Goal: Task Accomplishment & Management: Use online tool/utility

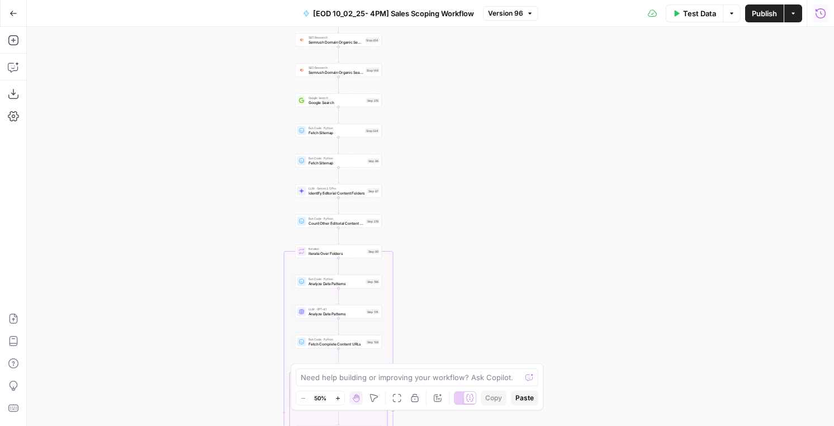
click at [817, 16] on icon "button" at bounding box center [820, 13] width 11 height 11
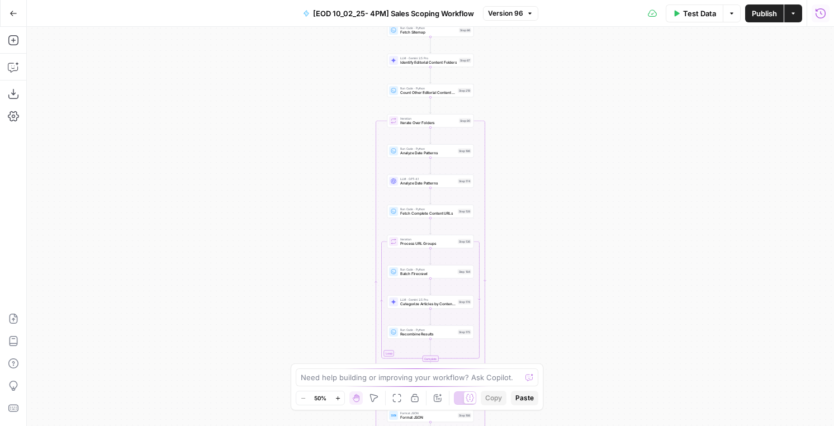
click at [814, 15] on button "Run History" at bounding box center [820, 13] width 18 height 18
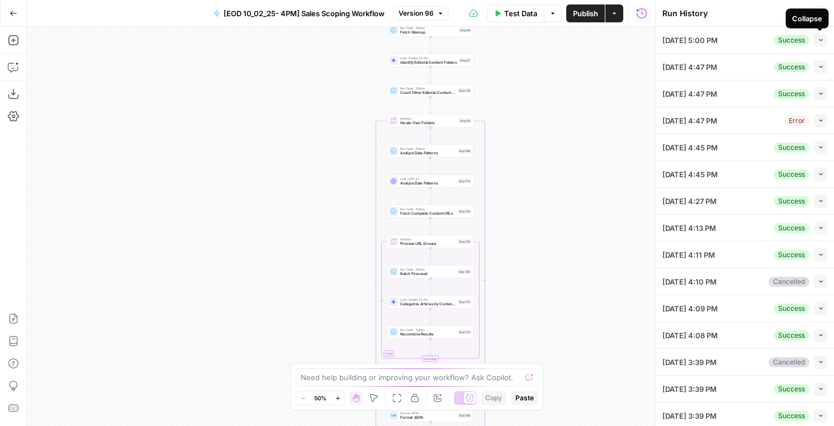
click at [820, 42] on icon "button" at bounding box center [821, 40] width 6 height 6
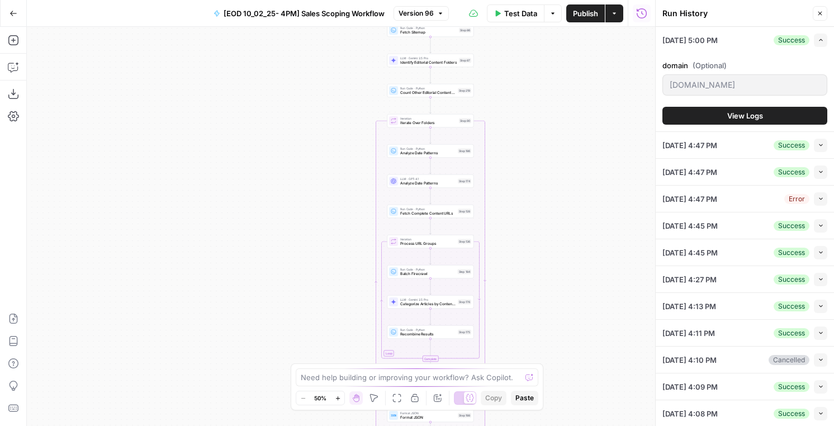
click at [742, 116] on span "View Logs" at bounding box center [745, 115] width 36 height 11
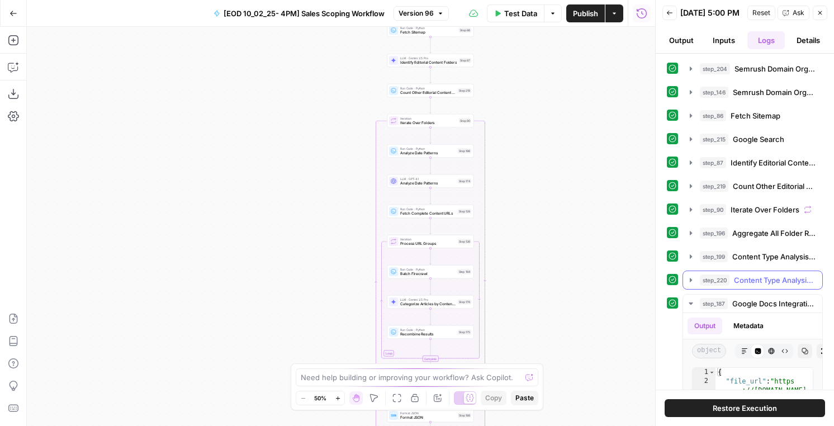
scroll to position [215, 0]
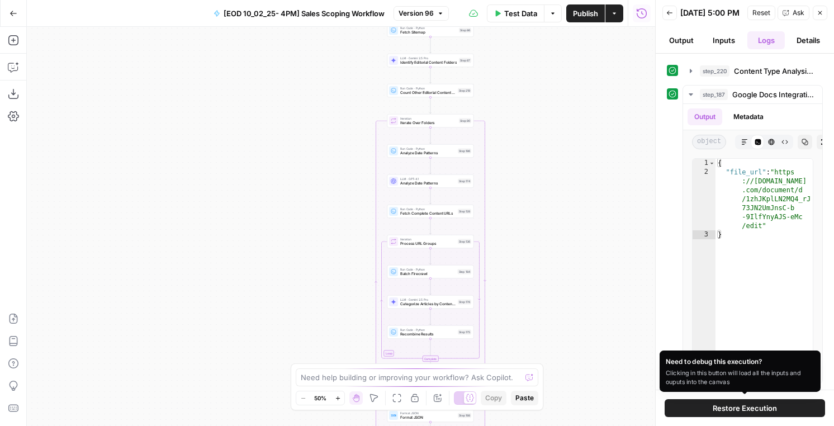
click at [756, 410] on span "Restore Execution" at bounding box center [744, 407] width 64 height 11
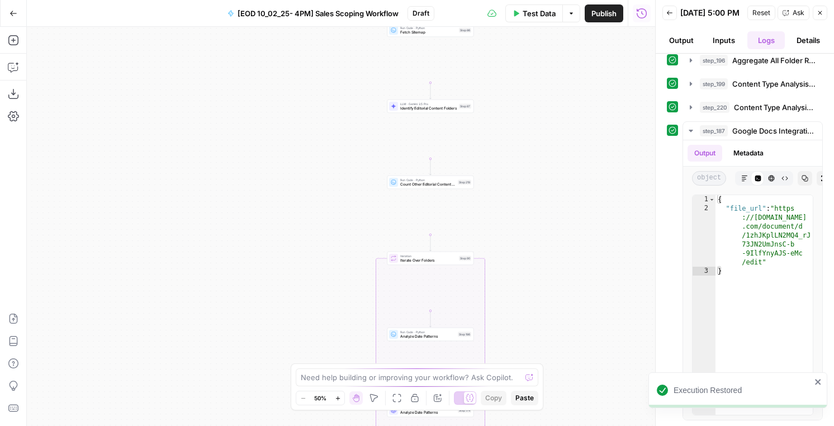
scroll to position [10, 0]
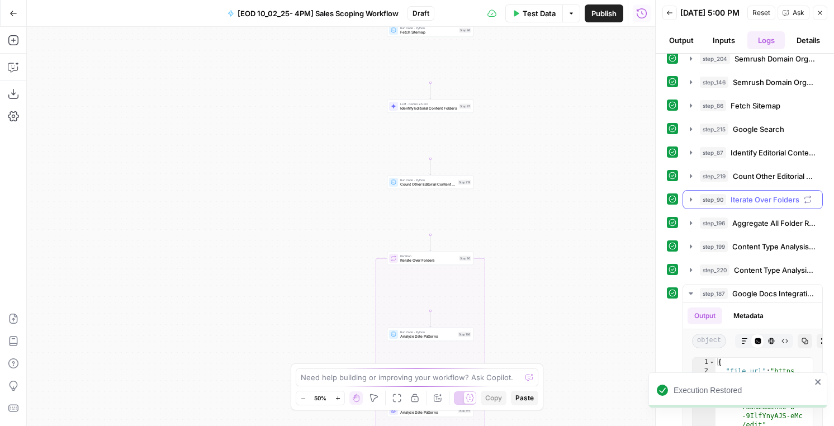
click at [743, 199] on span "Iterate Over Folders" at bounding box center [764, 199] width 69 height 11
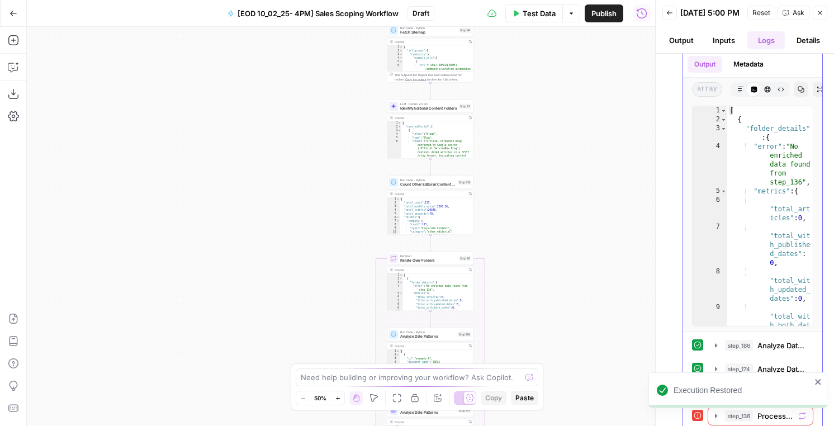
scroll to position [216, 0]
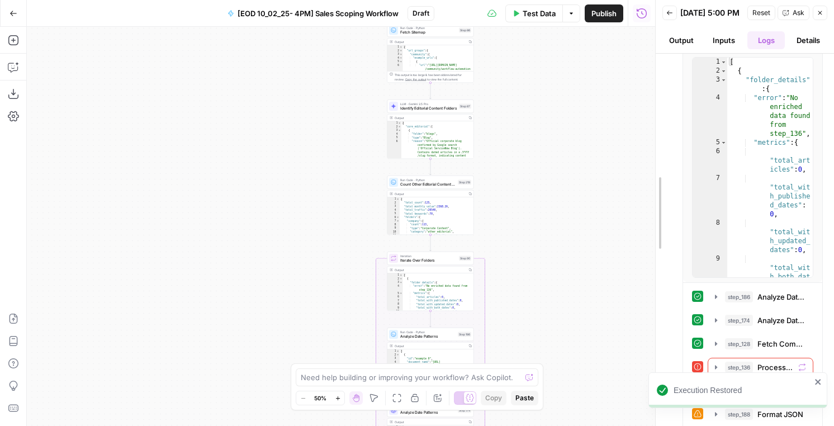
drag, startPoint x: 655, startPoint y: 207, endPoint x: 514, endPoint y: 204, distance: 140.8
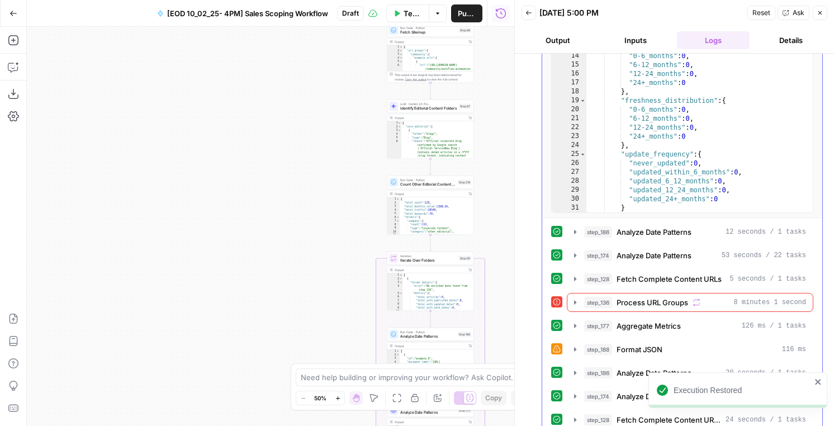
scroll to position [58, 0]
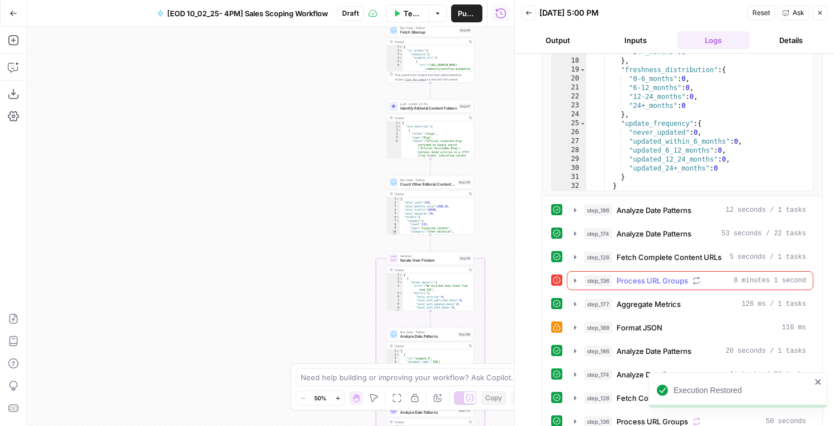
click at [671, 279] on span "Process URL Groups" at bounding box center [652, 280] width 72 height 11
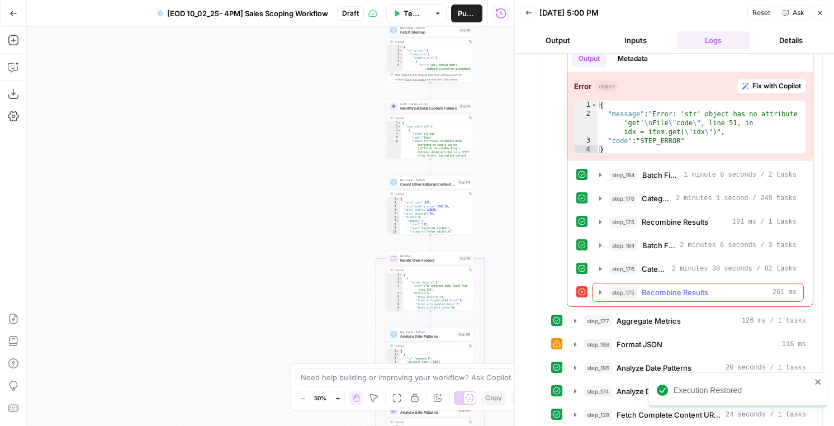
scroll to position [553, 0]
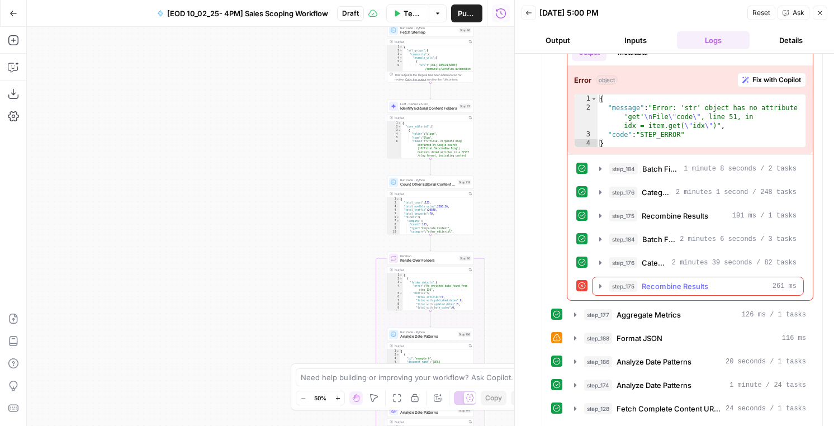
click at [668, 289] on span "Recombine Results" at bounding box center [674, 286] width 66 height 11
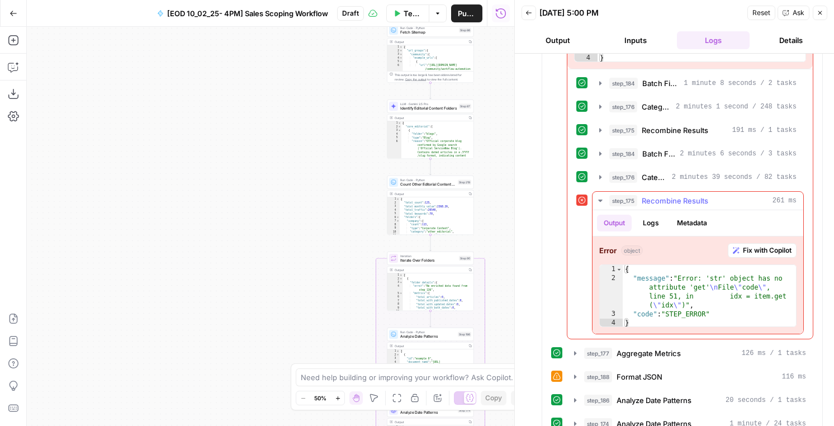
scroll to position [662, 0]
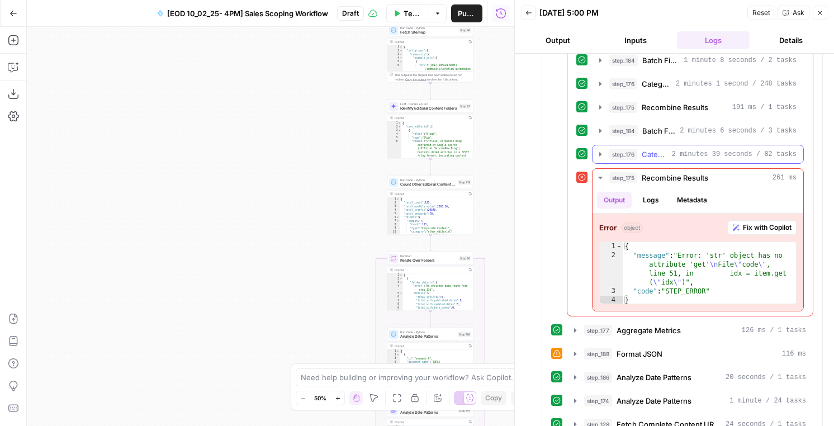
click at [676, 152] on span "2 minutes 39 seconds / 82 tasks" at bounding box center [734, 154] width 125 height 10
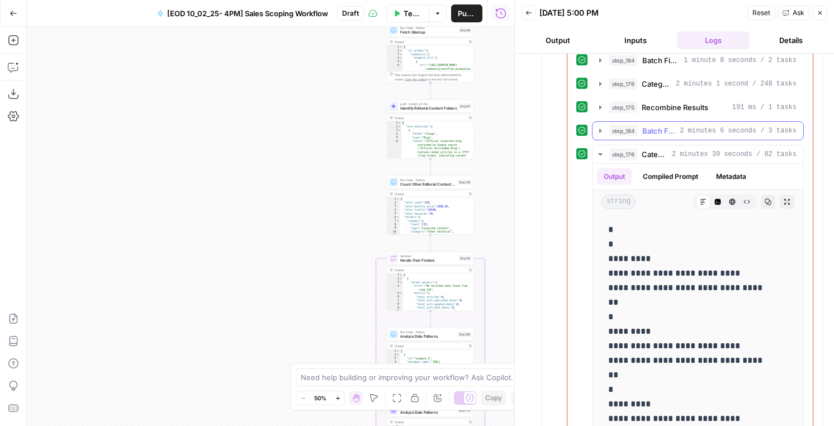
click at [673, 129] on span "Batch Firecrawl" at bounding box center [658, 130] width 33 height 11
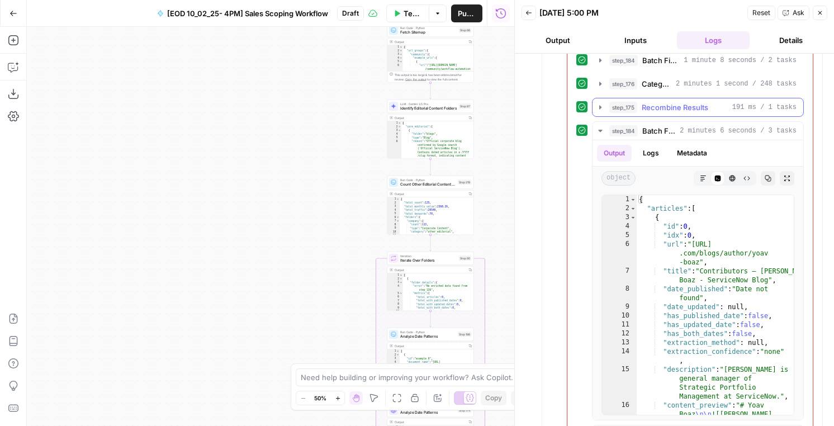
click at [667, 105] on span "Recombine Results" at bounding box center [674, 107] width 66 height 11
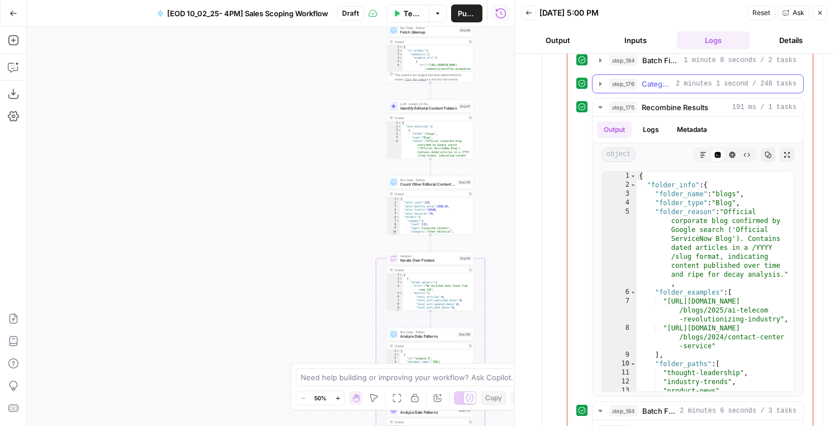
click at [664, 87] on span "Categorize Articles by Content Type" at bounding box center [656, 83] width 30 height 11
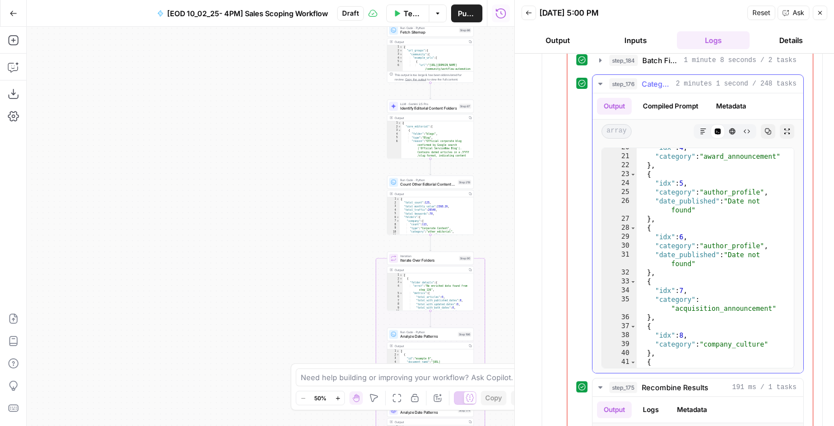
scroll to position [383, 0]
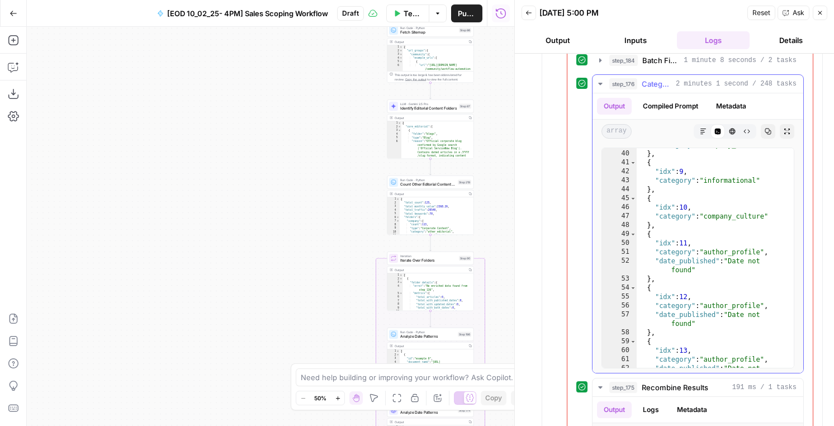
type textarea "**********"
click at [667, 297] on div ""category" : "company_culture" } , { "idx" : 9 , "category" : "informational" }…" at bounding box center [714, 263] width 157 height 246
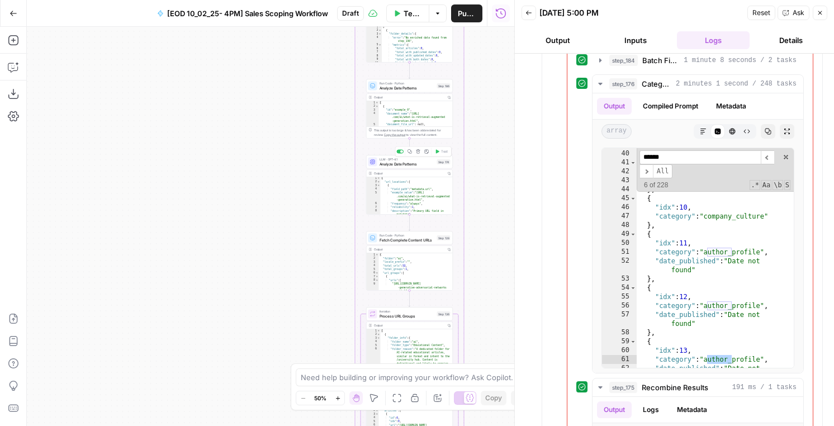
scroll to position [118, 0]
type input "******"
click at [416, 240] on span "Fetch Complete Content URLs" at bounding box center [406, 240] width 55 height 6
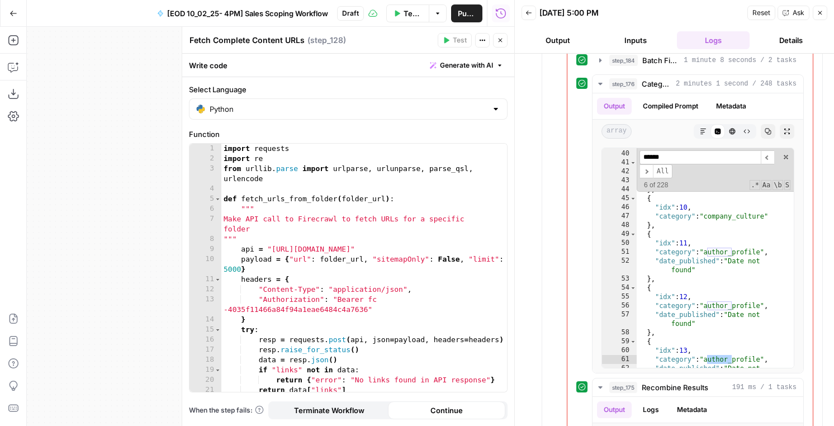
type textarea "**********"
click at [391, 278] on div "import requests import re from urllib . parse import urlparse , urlunparse , pa…" at bounding box center [364, 278] width 286 height 268
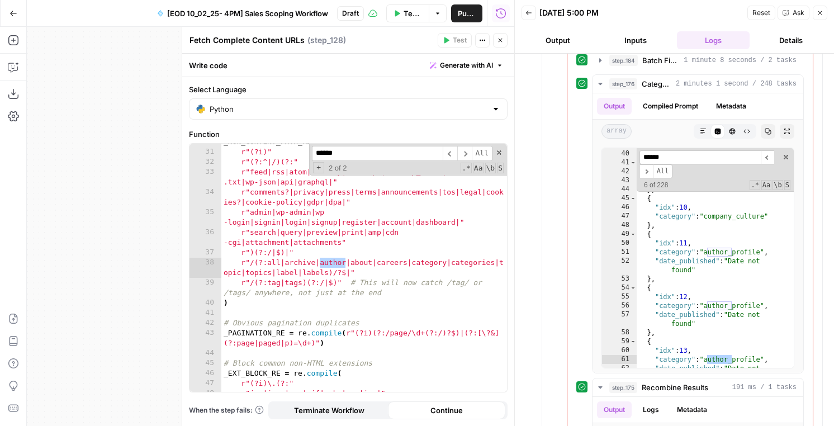
scroll to position [349, 0]
type input "******"
drag, startPoint x: 269, startPoint y: 261, endPoint x: 298, endPoint y: 261, distance: 29.1
click at [298, 261] on div "_NON_CONTENT_PATH_RE = re . compile ( r"(?i)" r"(?:^|/)(?:" r"feed|rss|atom|sit…" at bounding box center [364, 271] width 286 height 268
click at [319, 261] on div "_NON_CONTENT_PATH_RE = re . compile ( r"(?i)" r"(?:^|/)(?:" r"feed|rss|atom|sit…" at bounding box center [364, 271] width 286 height 268
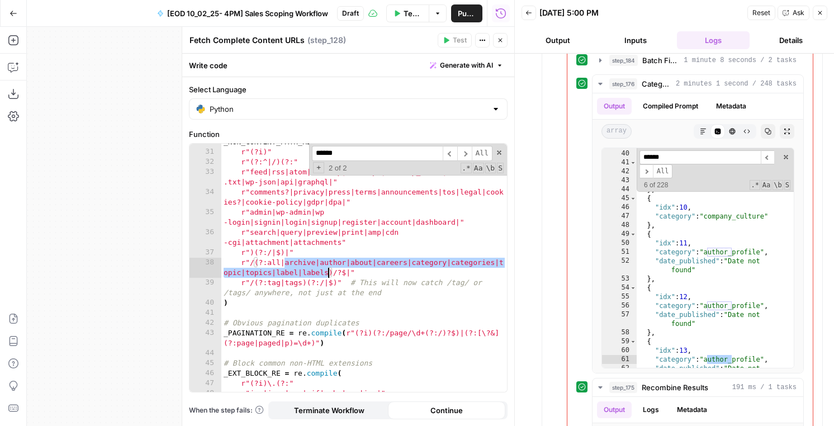
drag, startPoint x: 287, startPoint y: 261, endPoint x: 327, endPoint y: 270, distance: 41.2
click at [327, 270] on div "_NON_CONTENT_PATH_RE = re . compile ( r"(?i)" r"(?:^|/)(?:" r"feed|rss|atom|sit…" at bounding box center [364, 271] width 286 height 268
click at [297, 283] on div "_NON_CONTENT_PATH_RE = re . compile ( r"(?i)" r"(?:^|/)(?:" r"feed|rss|atom|sit…" at bounding box center [364, 271] width 286 height 268
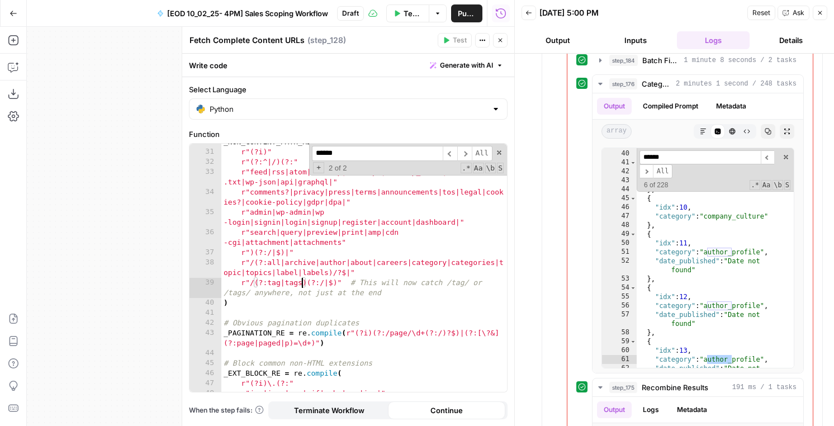
scroll to position [0, 6]
paste textarea "**********"
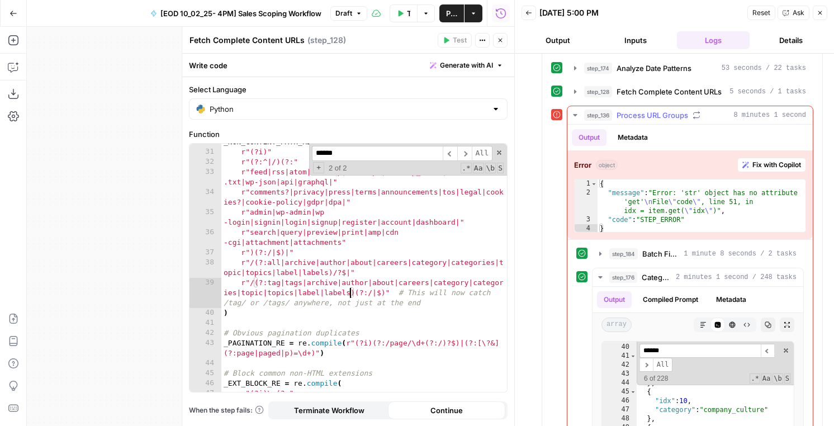
scroll to position [469, 0]
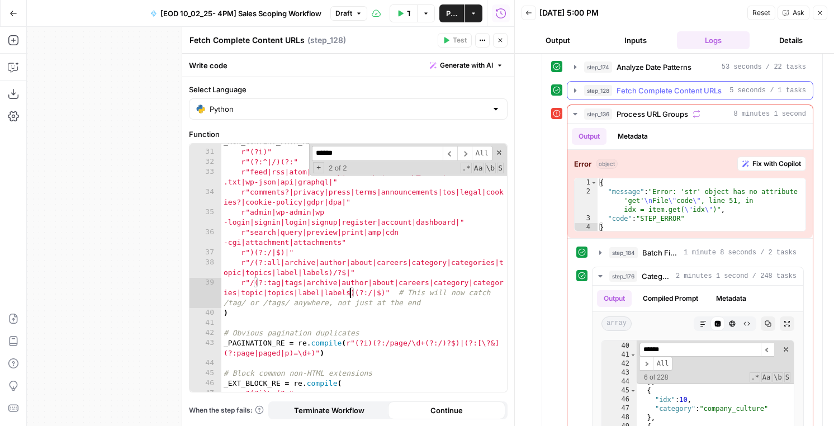
click at [645, 96] on span "Fetch Complete Content URLs" at bounding box center [668, 90] width 105 height 11
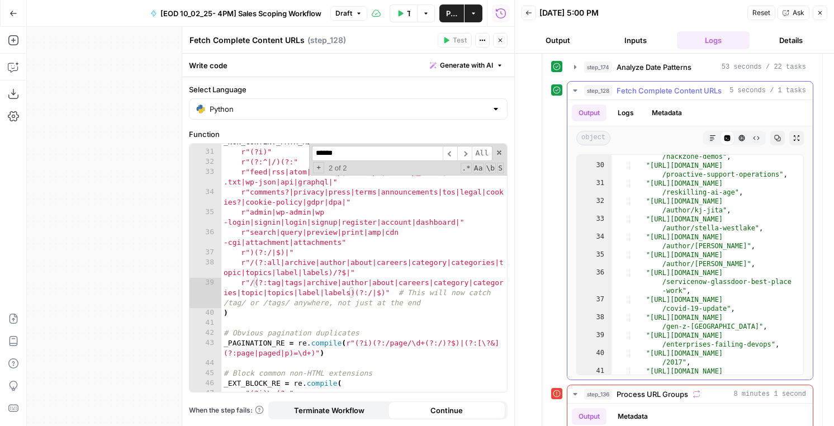
scroll to position [214, 0]
click at [814, 8] on button "Close" at bounding box center [819, 13] width 15 height 15
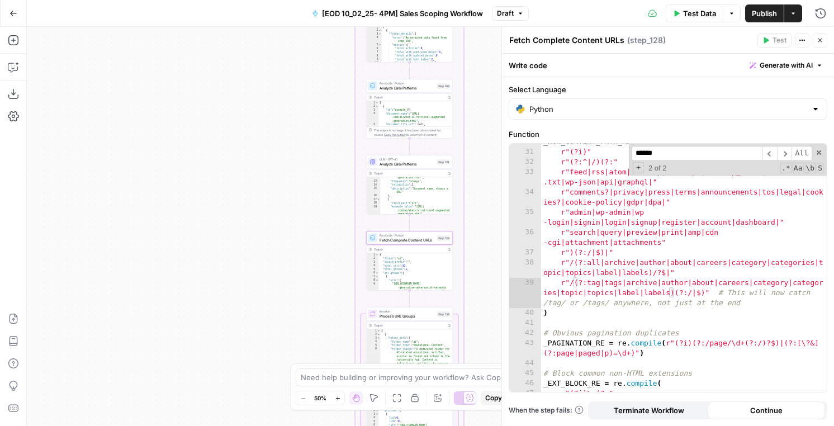
click at [679, 282] on div "_NON_CONTENT_PATH_RE = re . compile ( r"(?i)" r"(?:^|/)(?:" r"feed|rss|atom|sit…" at bounding box center [684, 271] width 286 height 268
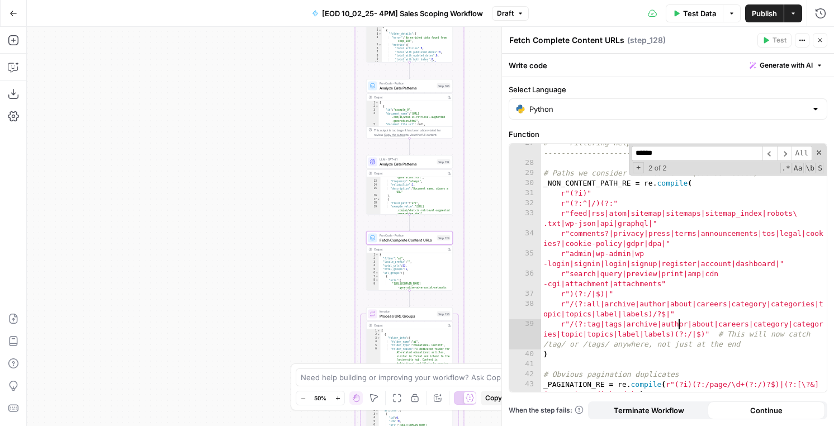
scroll to position [307, 0]
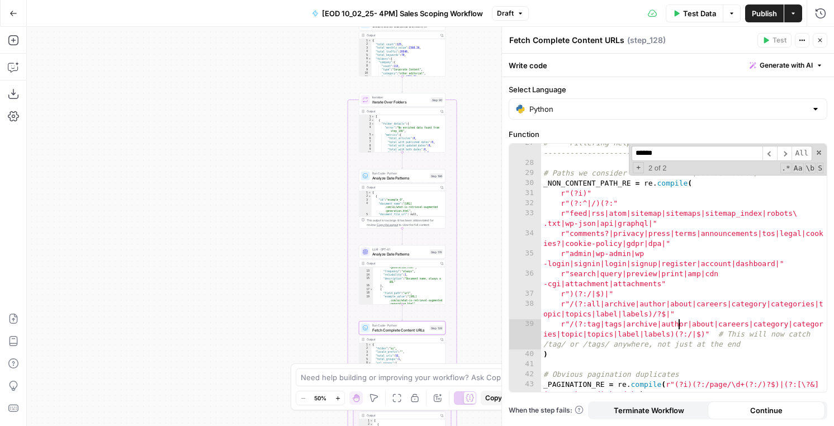
click at [662, 322] on div "# --- Filtering helpers -------------------------------------------------------…" at bounding box center [684, 282] width 286 height 288
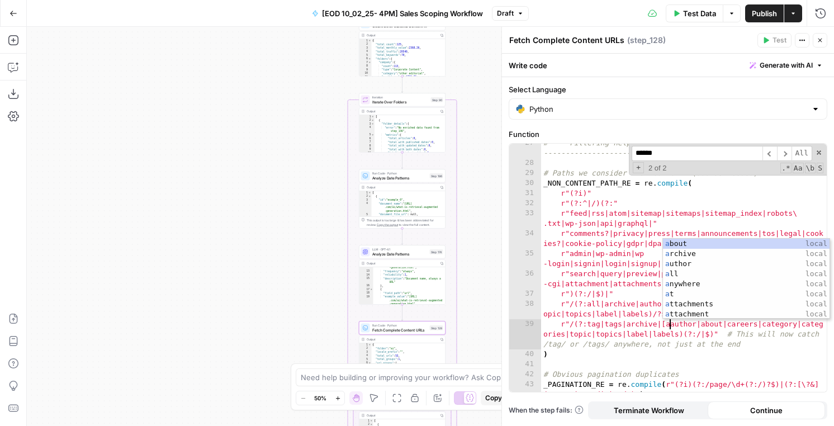
scroll to position [0, 9]
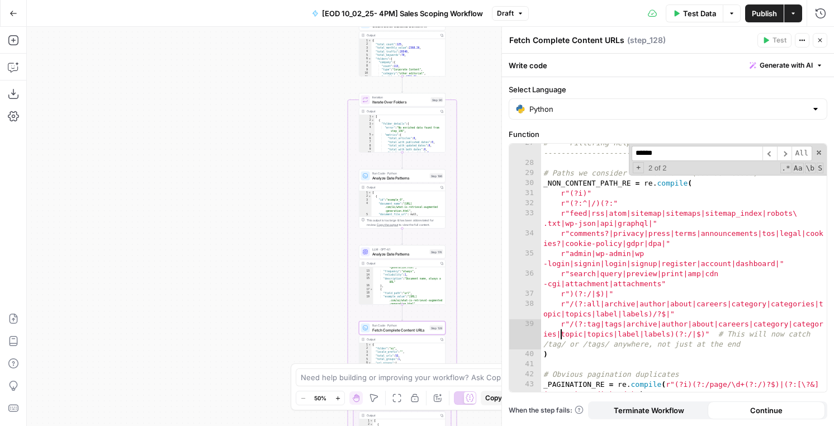
click at [560, 332] on div "# --- Filtering helpers -------------------------------------------------------…" at bounding box center [684, 282] width 286 height 288
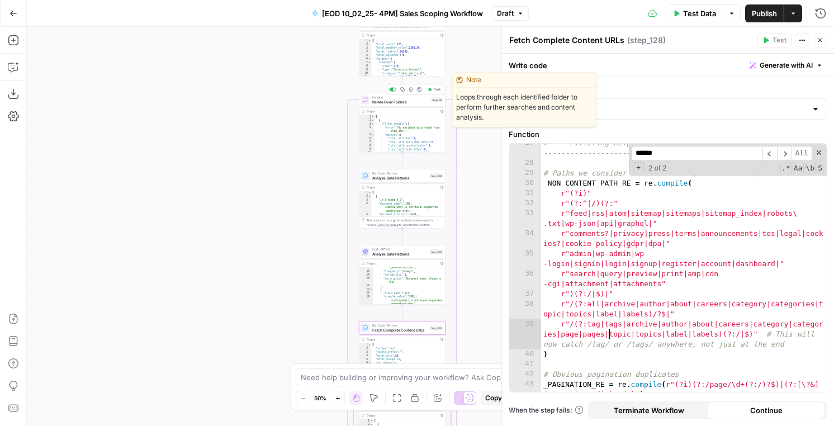
type textarea "**********"
click at [431, 91] on icon "button" at bounding box center [429, 89] width 4 height 4
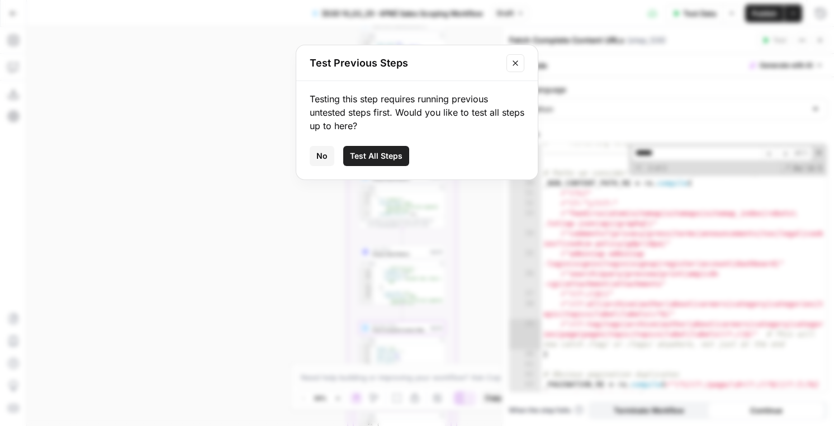
click at [334, 154] on div "No Test All Steps" at bounding box center [417, 156] width 215 height 20
click at [330, 155] on button "No" at bounding box center [322, 156] width 25 height 20
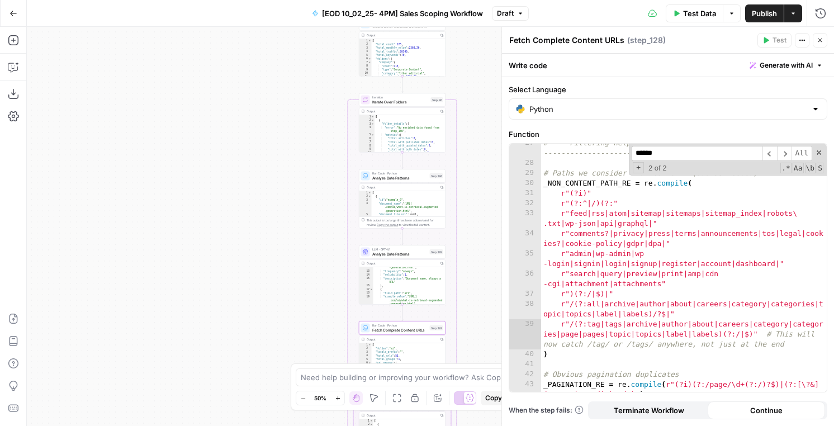
click at [819, 39] on icon "button" at bounding box center [820, 41] width 4 height 4
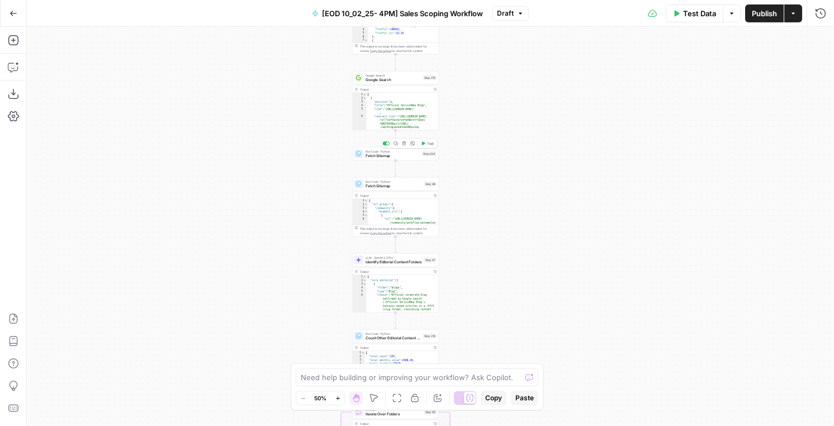
click at [387, 142] on div at bounding box center [387, 143] width 3 height 3
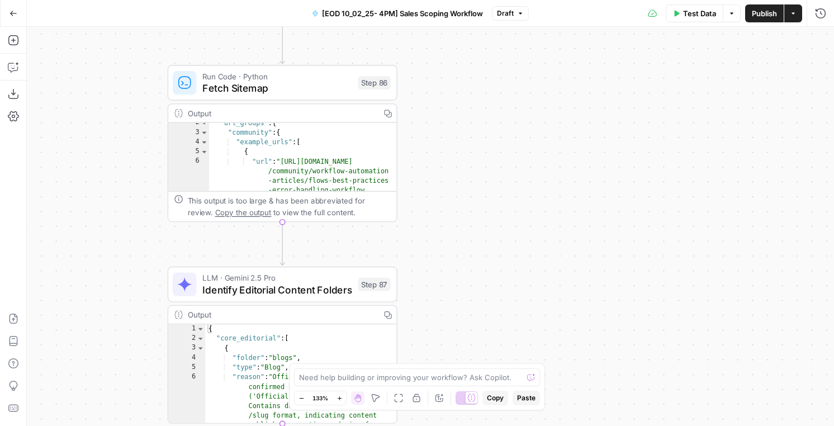
scroll to position [0, 0]
click at [306, 92] on span "Fetch Sitemap" at bounding box center [277, 87] width 150 height 15
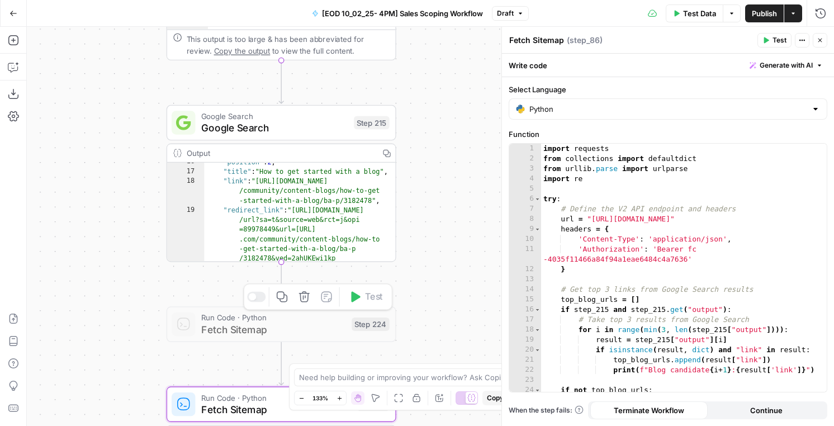
click at [259, 297] on div "Workflow Input Settings Inputs Run Code · Python Get SERP Parameters Step 222 S…" at bounding box center [430, 226] width 807 height 399
click at [255, 302] on div "Copy step Delete step Add Note Test" at bounding box center [317, 296] width 149 height 27
click at [255, 297] on div at bounding box center [252, 296] width 7 height 7
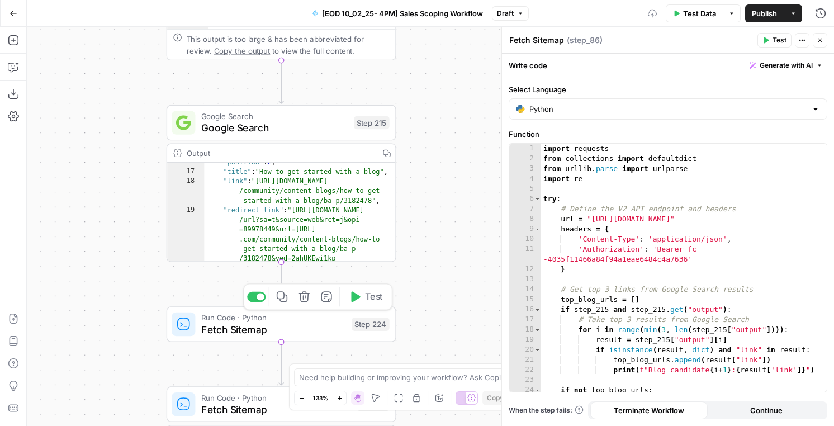
click at [369, 294] on span "Test" at bounding box center [374, 296] width 18 height 13
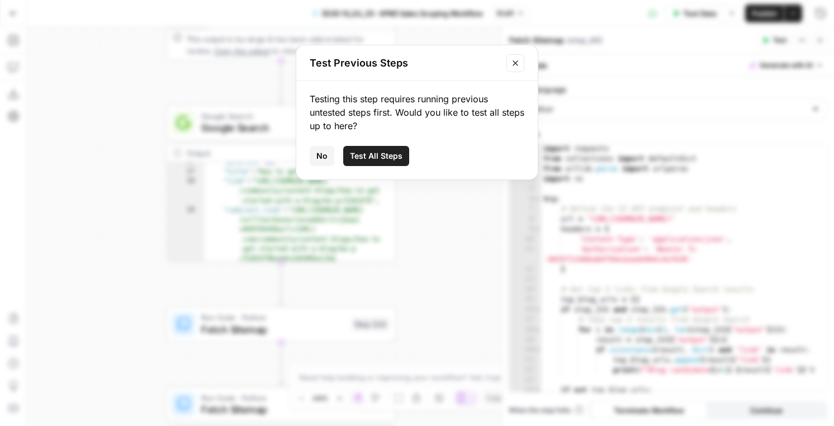
click at [318, 154] on span "No" at bounding box center [321, 155] width 11 height 11
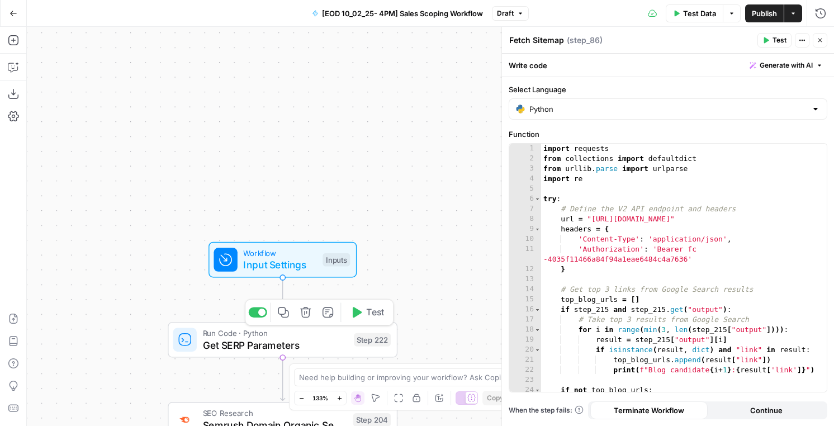
click at [307, 310] on icon "button" at bounding box center [306, 312] width 12 height 12
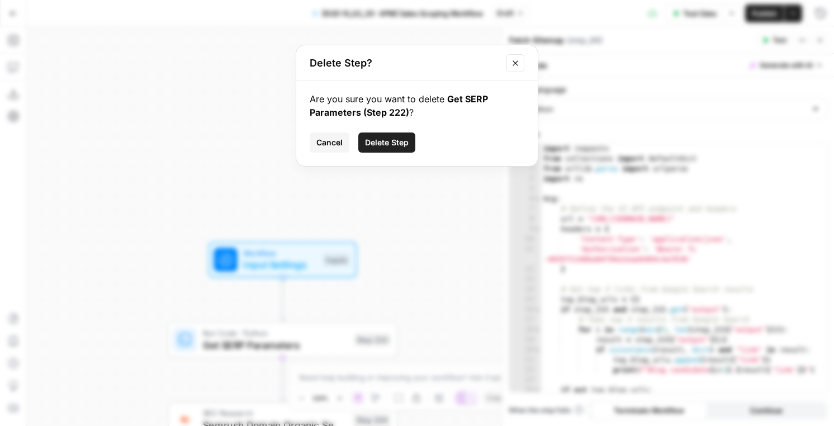
click at [329, 137] on span "Cancel" at bounding box center [329, 142] width 26 height 11
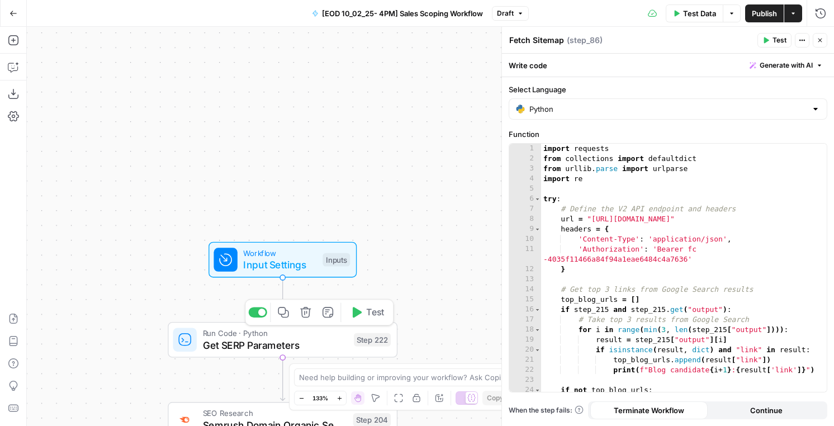
click at [365, 309] on button "Test" at bounding box center [367, 311] width 46 height 19
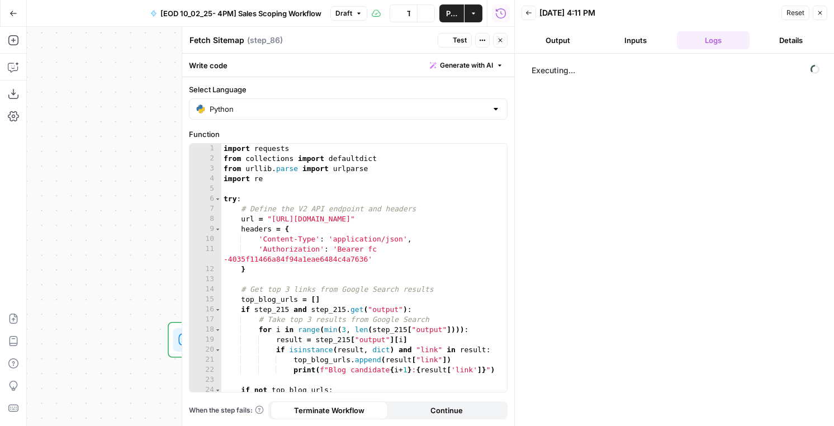
click at [503, 41] on button "Close" at bounding box center [500, 40] width 15 height 15
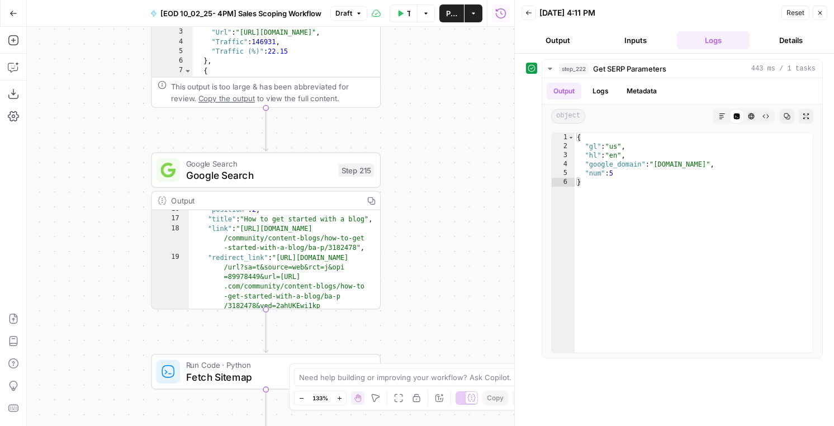
click at [350, 146] on div "Workflow Input Settings Inputs Run Code · Python Get SERP Parameters Step 222 O…" at bounding box center [270, 226] width 487 height 399
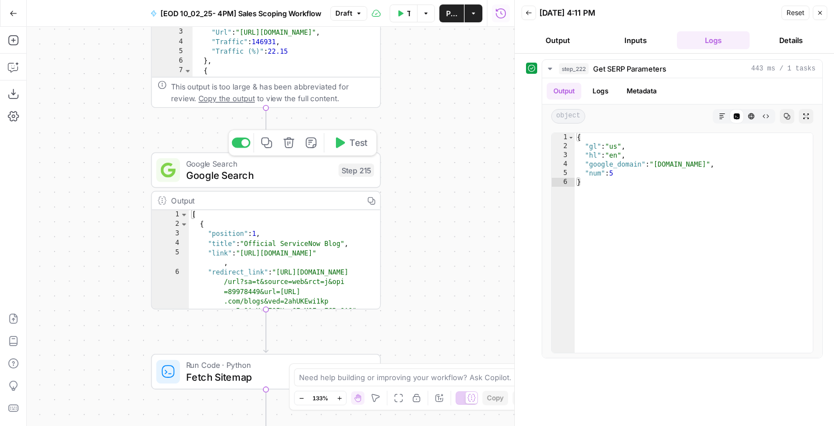
click at [356, 144] on span "Test" at bounding box center [358, 142] width 18 height 13
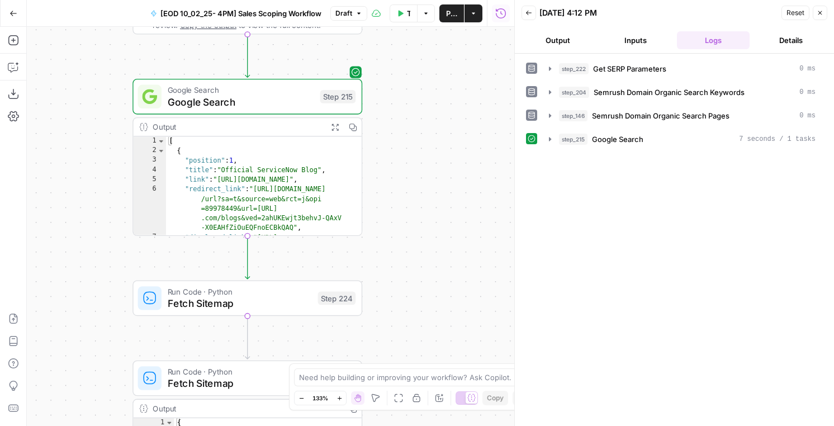
click at [327, 265] on button "Test" at bounding box center [332, 270] width 46 height 19
click at [563, 43] on button "Output" at bounding box center [557, 40] width 73 height 18
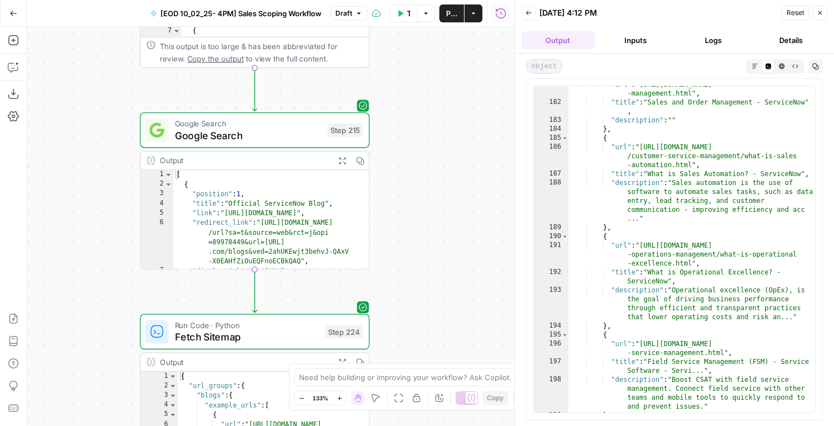
scroll to position [641, 0]
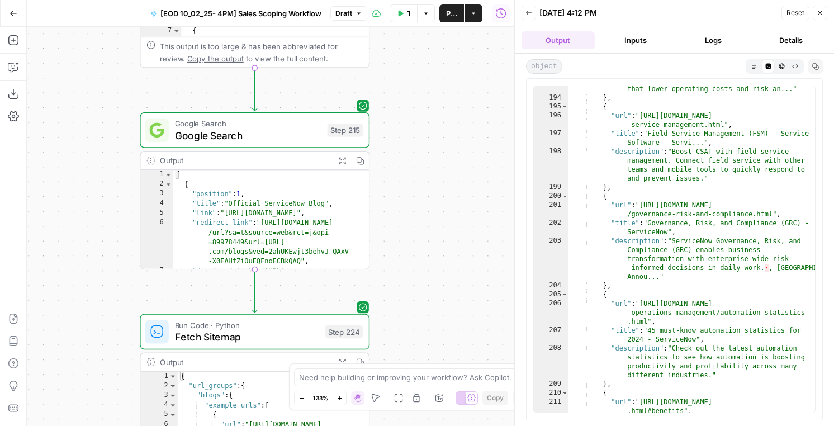
type textarea "**********"
click at [686, 231] on div ""description" : "Operational excellence (OpEx), is the goal of driving business…" at bounding box center [691, 243] width 246 height 371
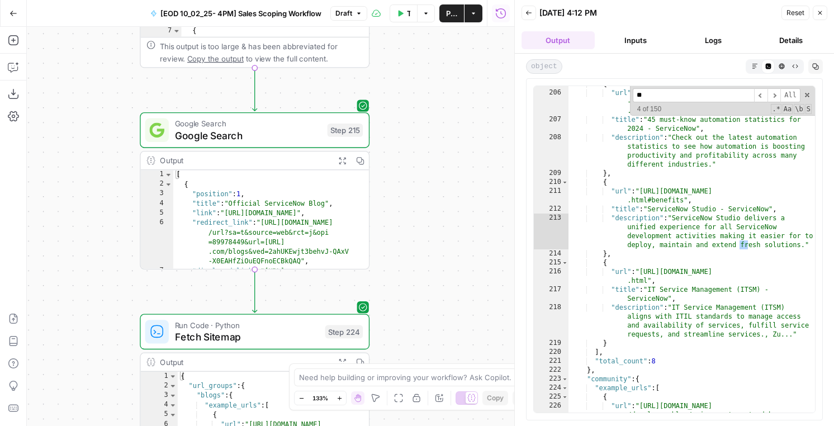
scroll to position [688, 0]
type input "*"
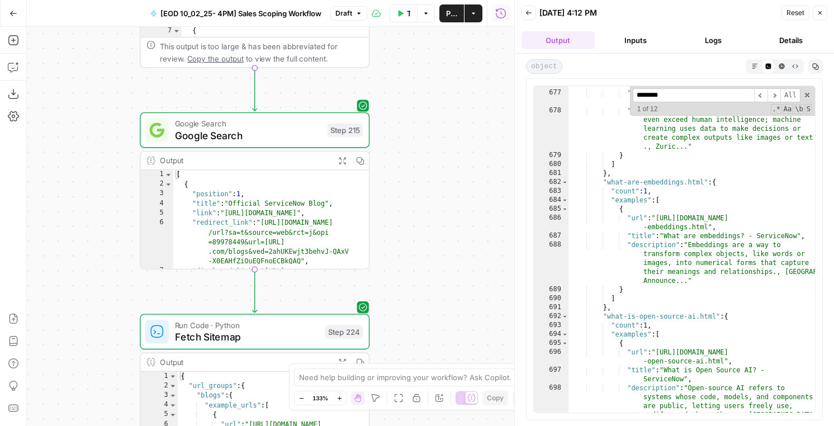
scroll to position [2067, 0]
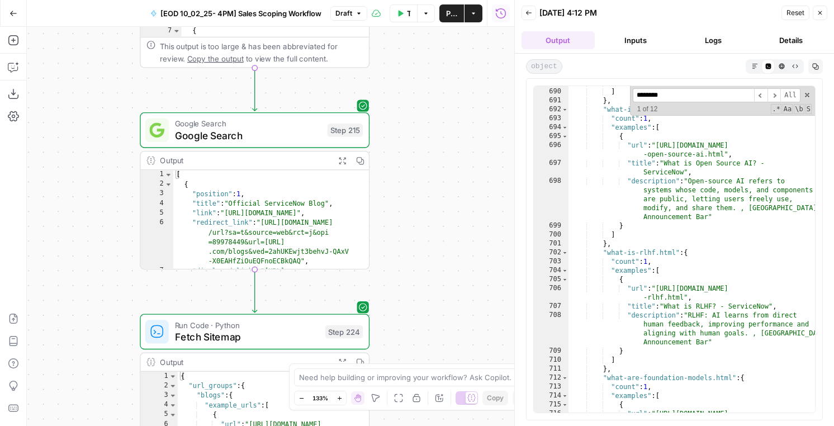
type input "********"
click at [706, 298] on div "} ] } , "what-is-open-source-ai.html" : { "count" : 1 , "examples" : [ { "url" …" at bounding box center [691, 254] width 246 height 353
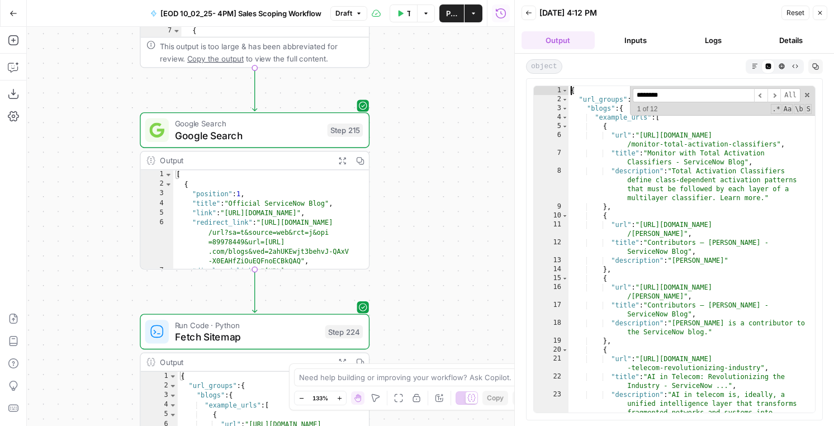
scroll to position [17984, 0]
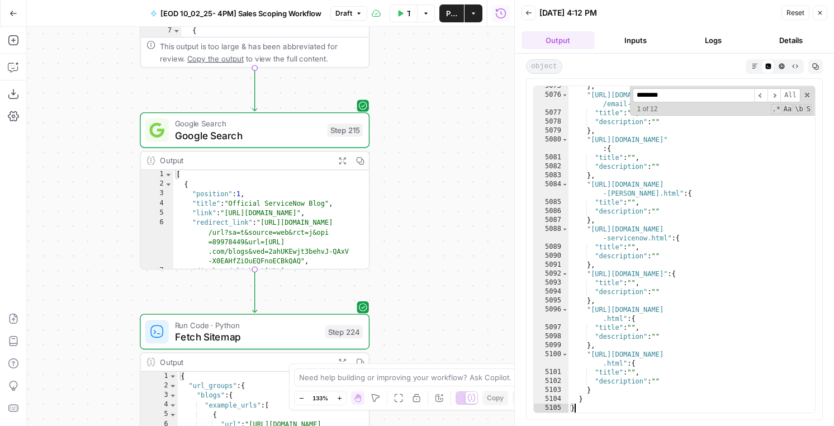
click at [707, 226] on div "} , "https://www.servicenow.com/company/investor-relations /email-alert.html" :…" at bounding box center [691, 254] width 246 height 344
type textarea "**********"
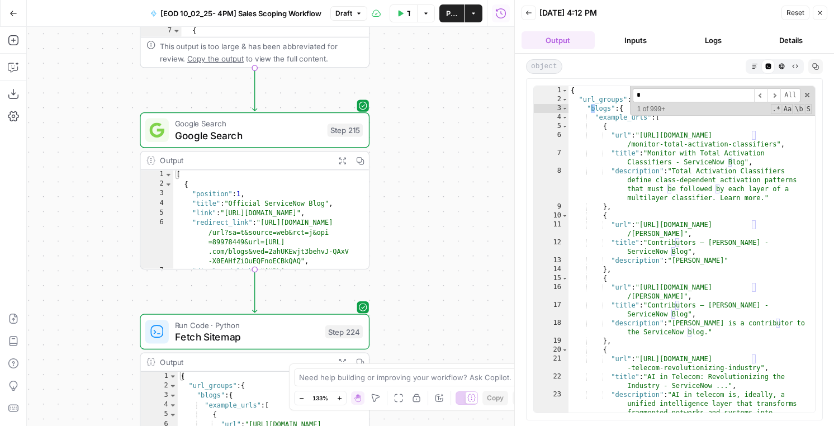
scroll to position [0, 0]
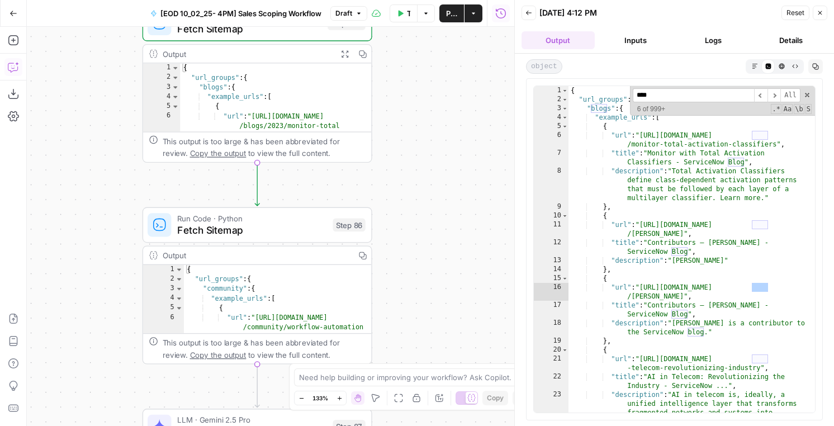
type input "****"
click at [15, 66] on icon "button" at bounding box center [13, 66] width 11 height 11
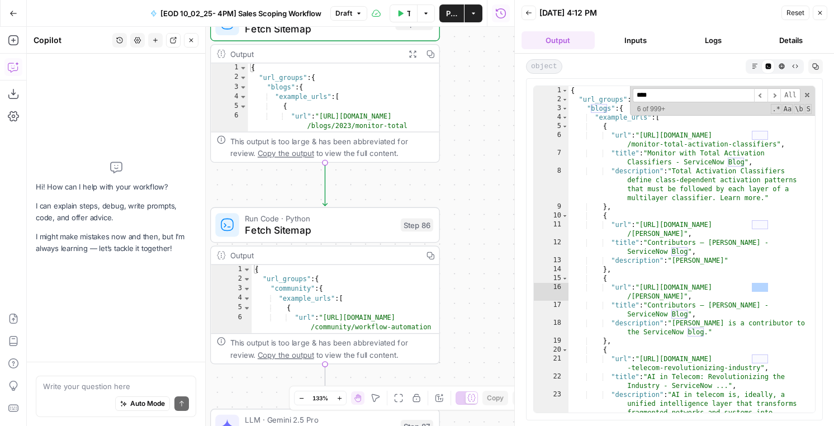
click at [14, 66] on icon "button" at bounding box center [13, 66] width 11 height 11
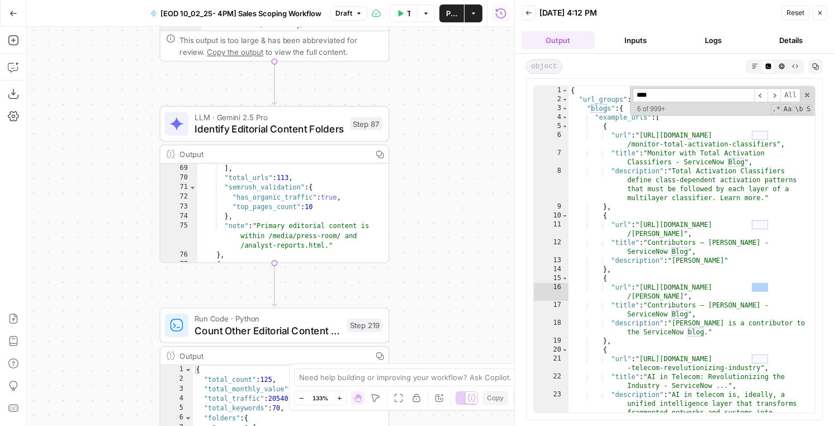
scroll to position [741, 0]
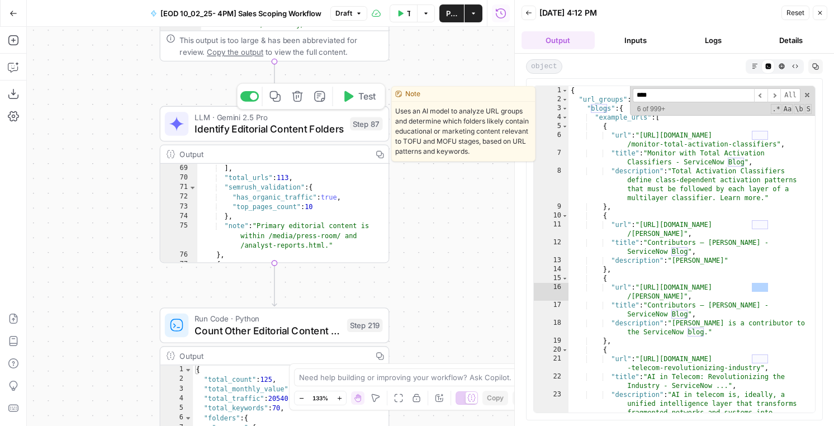
click at [299, 125] on span "Identify Editorial Content Folders" at bounding box center [269, 128] width 150 height 15
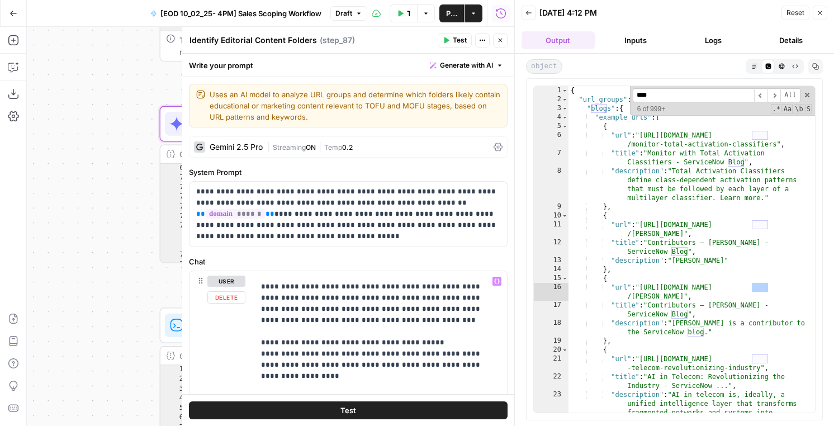
scroll to position [303, 0]
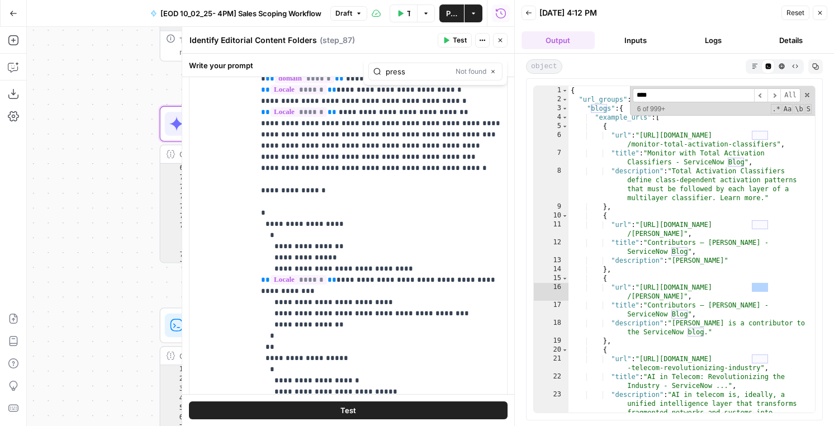
type input "e"
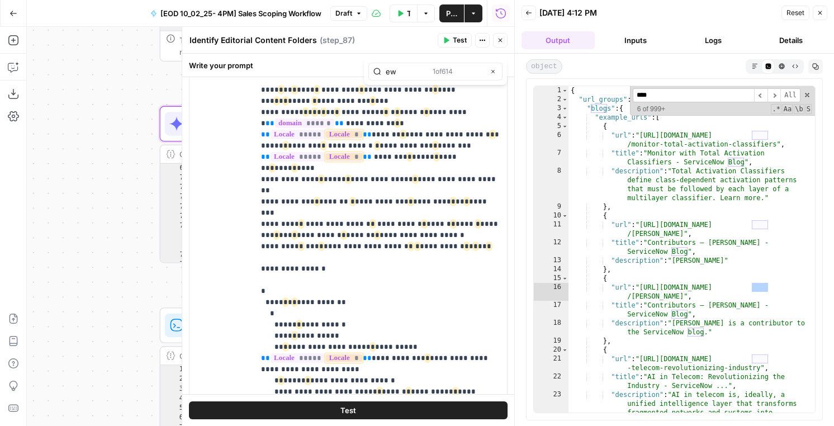
type input "e"
type input "news"
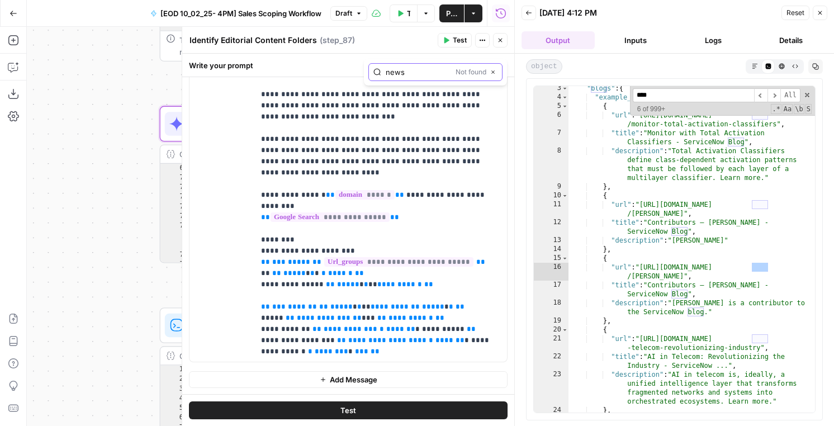
scroll to position [4, 0]
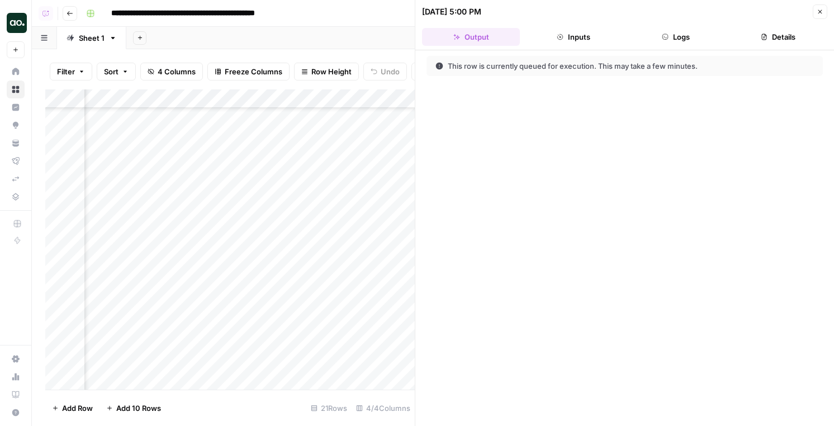
scroll to position [136, 275]
